Goal: Information Seeking & Learning: Learn about a topic

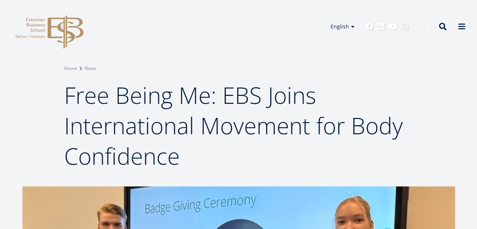
click at [210, 152] on h1 "Free Being Me: EBS Joins International Movement for Body Confidence" at bounding box center [238, 125] width 349 height 91
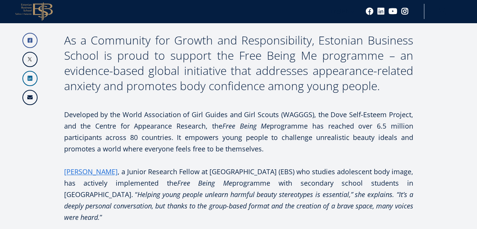
scroll to position [380, 0]
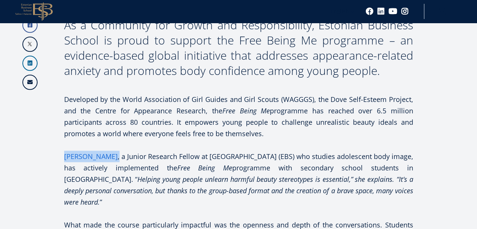
drag, startPoint x: 118, startPoint y: 156, endPoint x: 67, endPoint y: 153, distance: 51.3
click at [67, 153] on p "[PERSON_NAME] , a Junior Research Fellow at [GEOGRAPHIC_DATA] (EBS) who studies…" at bounding box center [238, 178] width 349 height 57
drag, startPoint x: 67, startPoint y: 153, endPoint x: 73, endPoint y: 156, distance: 6.8
click at [73, 156] on link "[PERSON_NAME]" at bounding box center [91, 155] width 54 height 11
copy p "[PERSON_NAME] ,"
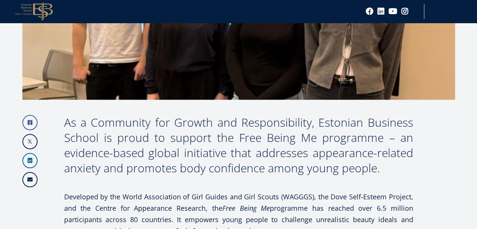
scroll to position [319, 0]
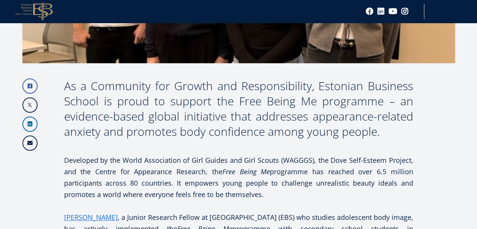
click at [180, 166] on p "Developed by the World Association of Girl Guides and Girl Scouts (WAGGGS), the…" at bounding box center [238, 177] width 349 height 46
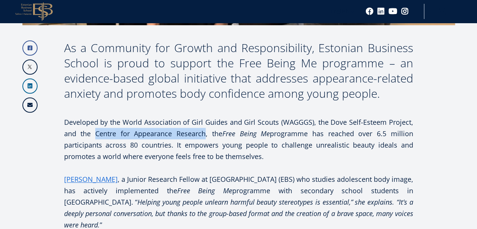
drag, startPoint x: 204, startPoint y: 134, endPoint x: 94, endPoint y: 131, distance: 109.5
click at [94, 131] on p "Developed by the World Association of Girl Guides and Girl Scouts (WAGGGS), the…" at bounding box center [238, 139] width 349 height 46
drag, startPoint x: 94, startPoint y: 131, endPoint x: 100, endPoint y: 130, distance: 6.1
copy p "Centre for Appearance Research"
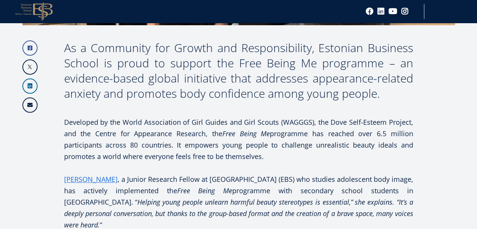
click at [74, 139] on p "Developed by the World Association of Girl Guides and Girl Scouts (WAGGGS), the…" at bounding box center [238, 139] width 349 height 46
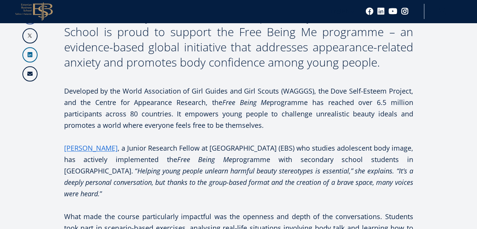
scroll to position [395, 0]
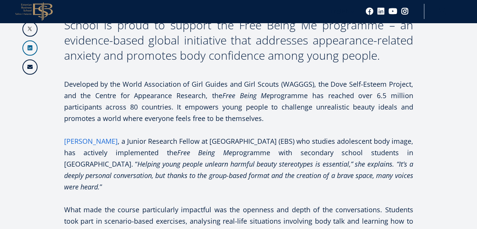
click at [78, 143] on link "[PERSON_NAME]" at bounding box center [91, 140] width 54 height 11
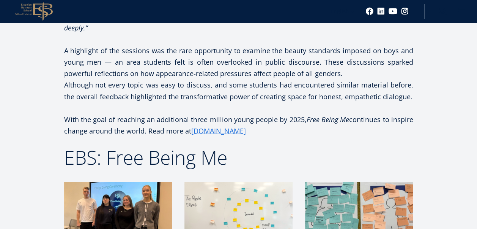
scroll to position [623, 0]
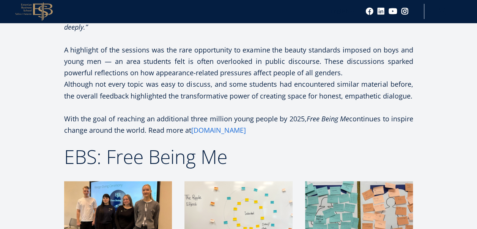
click at [246, 124] on link "[DOMAIN_NAME]" at bounding box center [218, 129] width 55 height 11
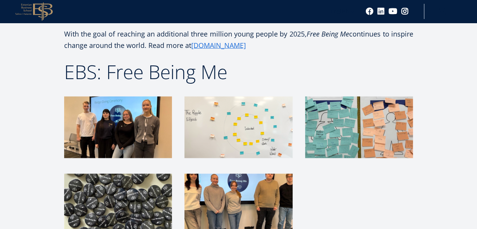
scroll to position [714, 0]
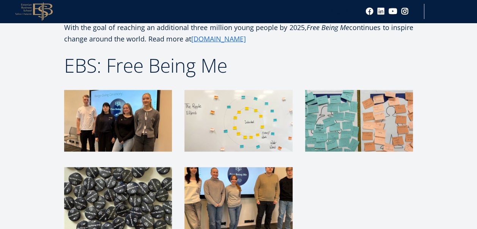
click at [206, 103] on img at bounding box center [239, 121] width 108 height 62
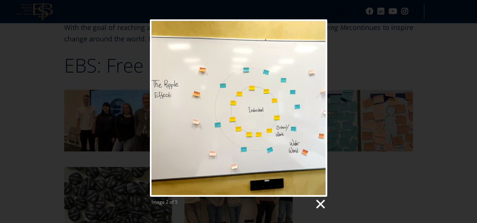
click at [322, 202] on link at bounding box center [320, 203] width 11 height 11
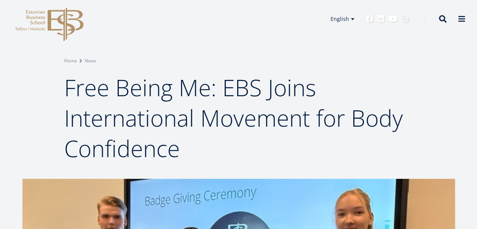
scroll to position [0, 0]
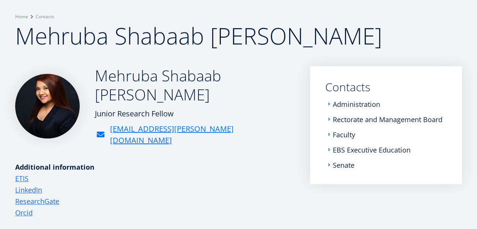
scroll to position [76, 0]
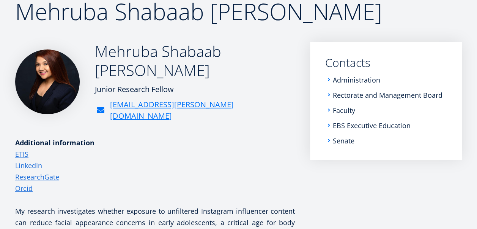
click at [35, 160] on link "LinkedIn" at bounding box center [28, 165] width 27 height 11
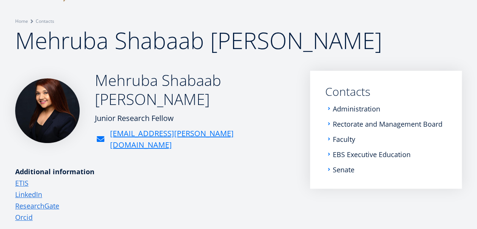
scroll to position [38, 0]
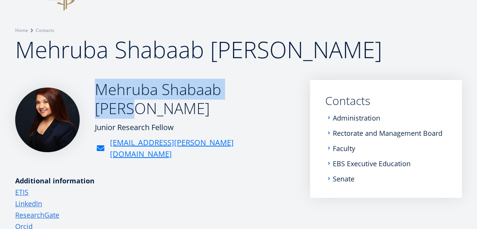
drag, startPoint x: 267, startPoint y: 100, endPoint x: 92, endPoint y: 85, distance: 175.7
click at [90, 86] on div "Mehruba Shabaab Haque Junior Research Fellow mehruba.haque@ebs.ee" at bounding box center [155, 120] width 280 height 80
drag, startPoint x: 92, startPoint y: 85, endPoint x: 104, endPoint y: 87, distance: 12.3
copy h2 "Mehruba Shabaab Haque"
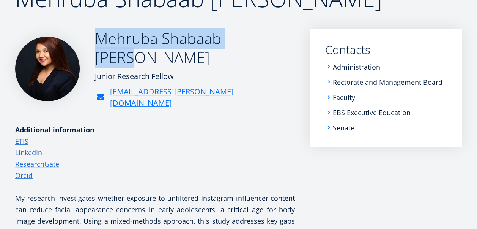
scroll to position [114, 0]
